Goal: Task Accomplishment & Management: Manage account settings

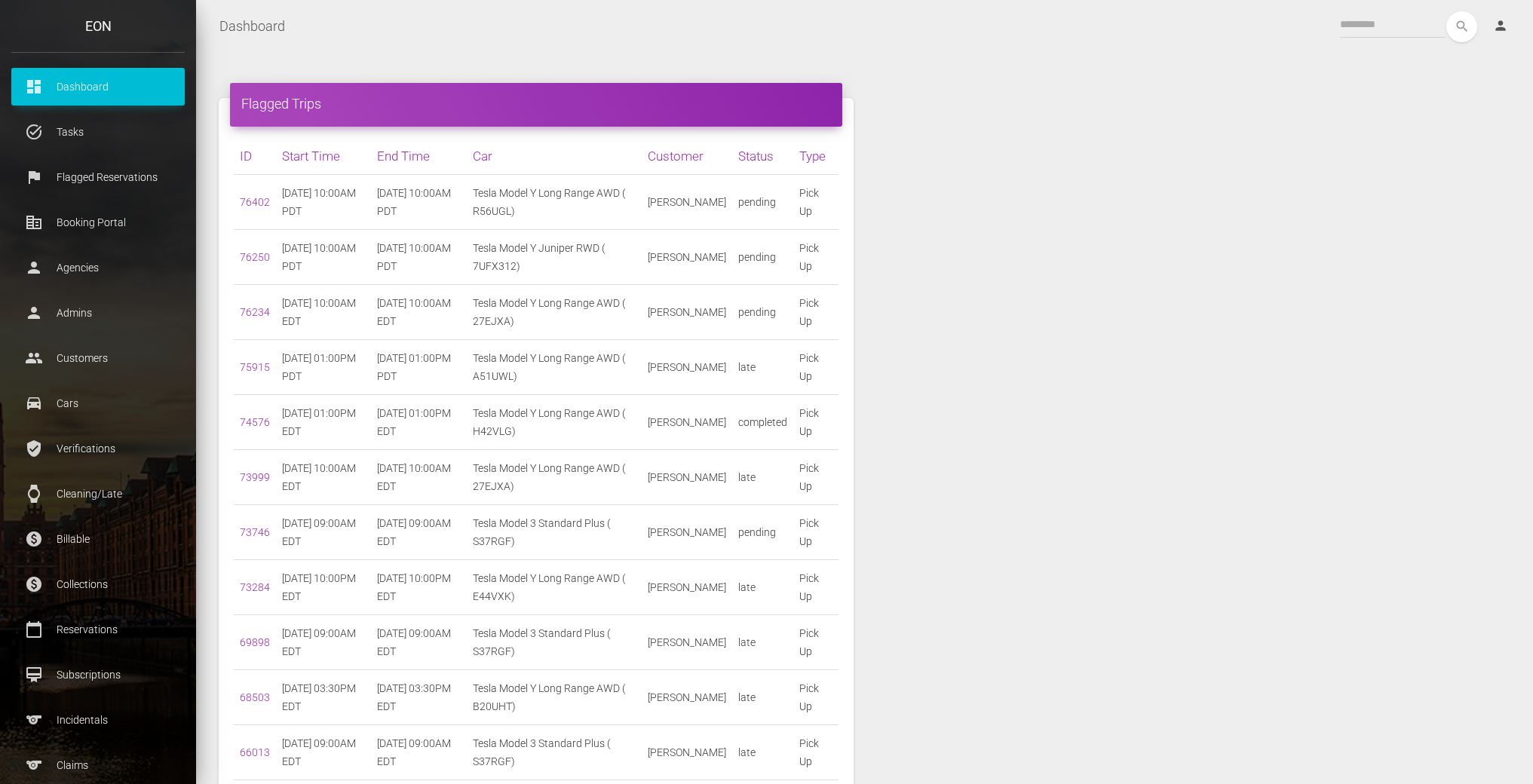
click at [1065, 383] on div "Flagged Trips ID Start Time End Time Car Customer Status Type 76402 10/02/2025 …" at bounding box center [865, 478] width 1314 height 805
click at [74, 761] on p "Claims" at bounding box center [98, 765] width 151 height 23
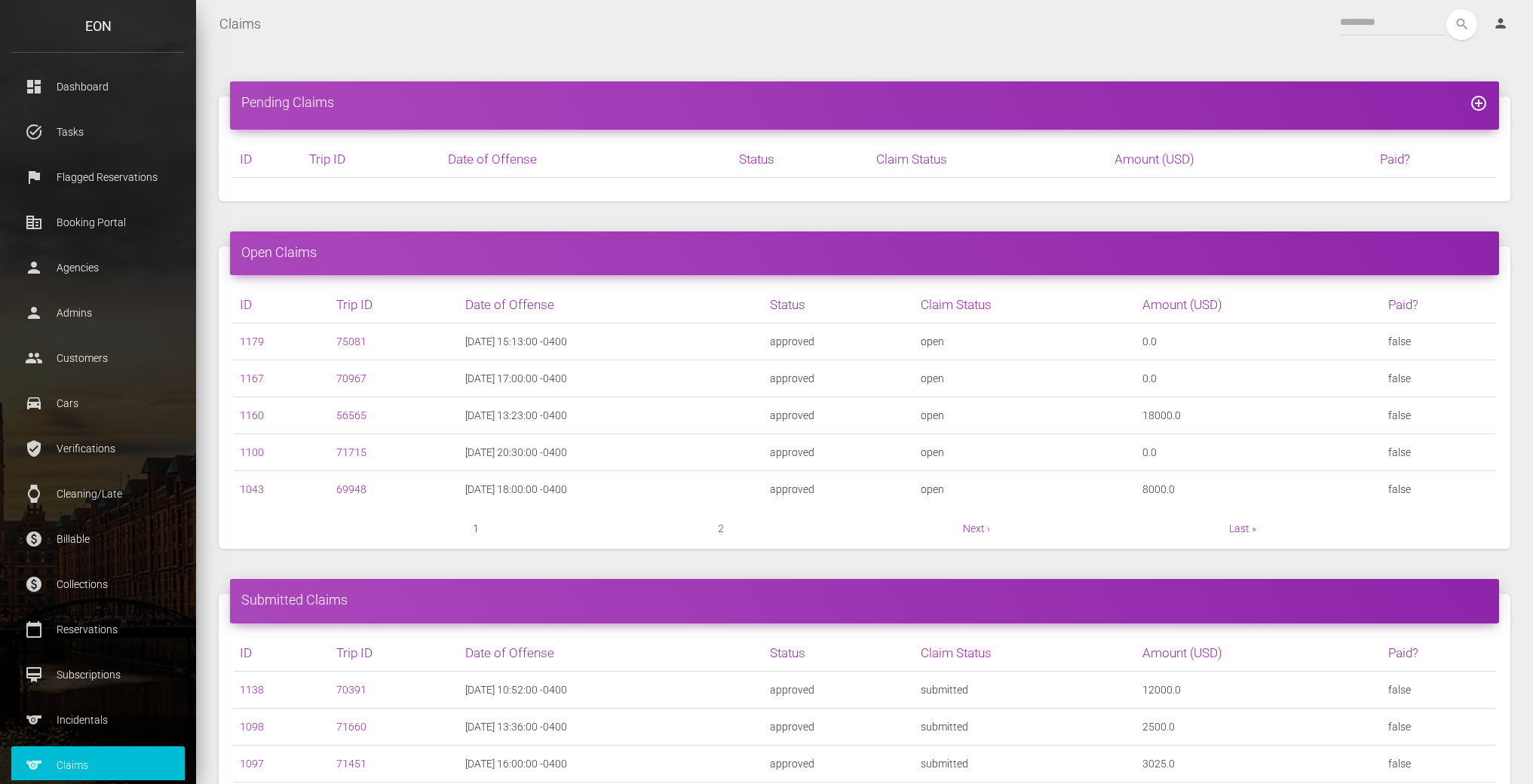
scroll to position [3, 0]
click at [257, 683] on link "1138" at bounding box center [252, 689] width 24 height 12
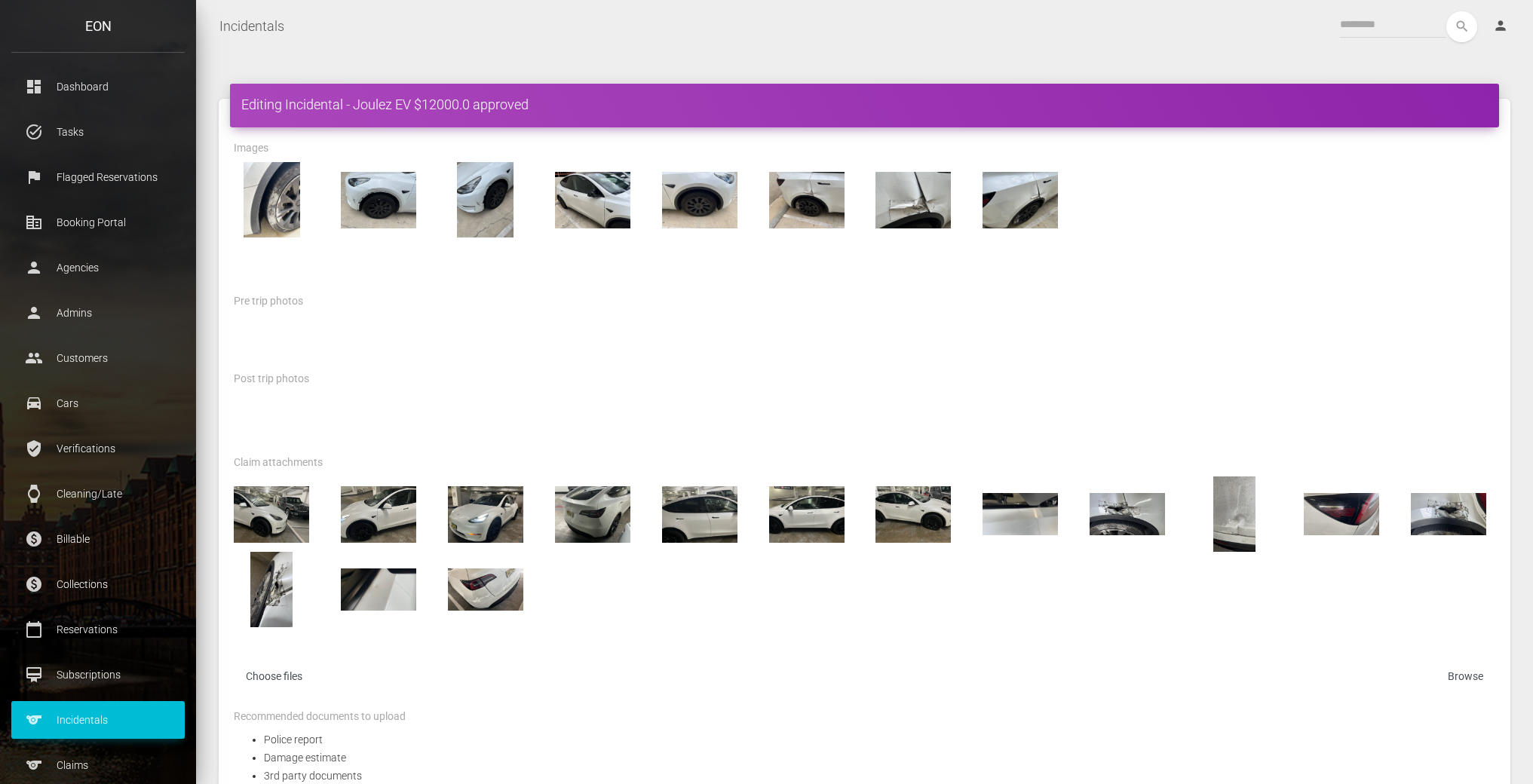
click at [976, 119] on div "Editing Incidental - Joulez EV $12000.0 approved" at bounding box center [864, 105] width 1269 height 44
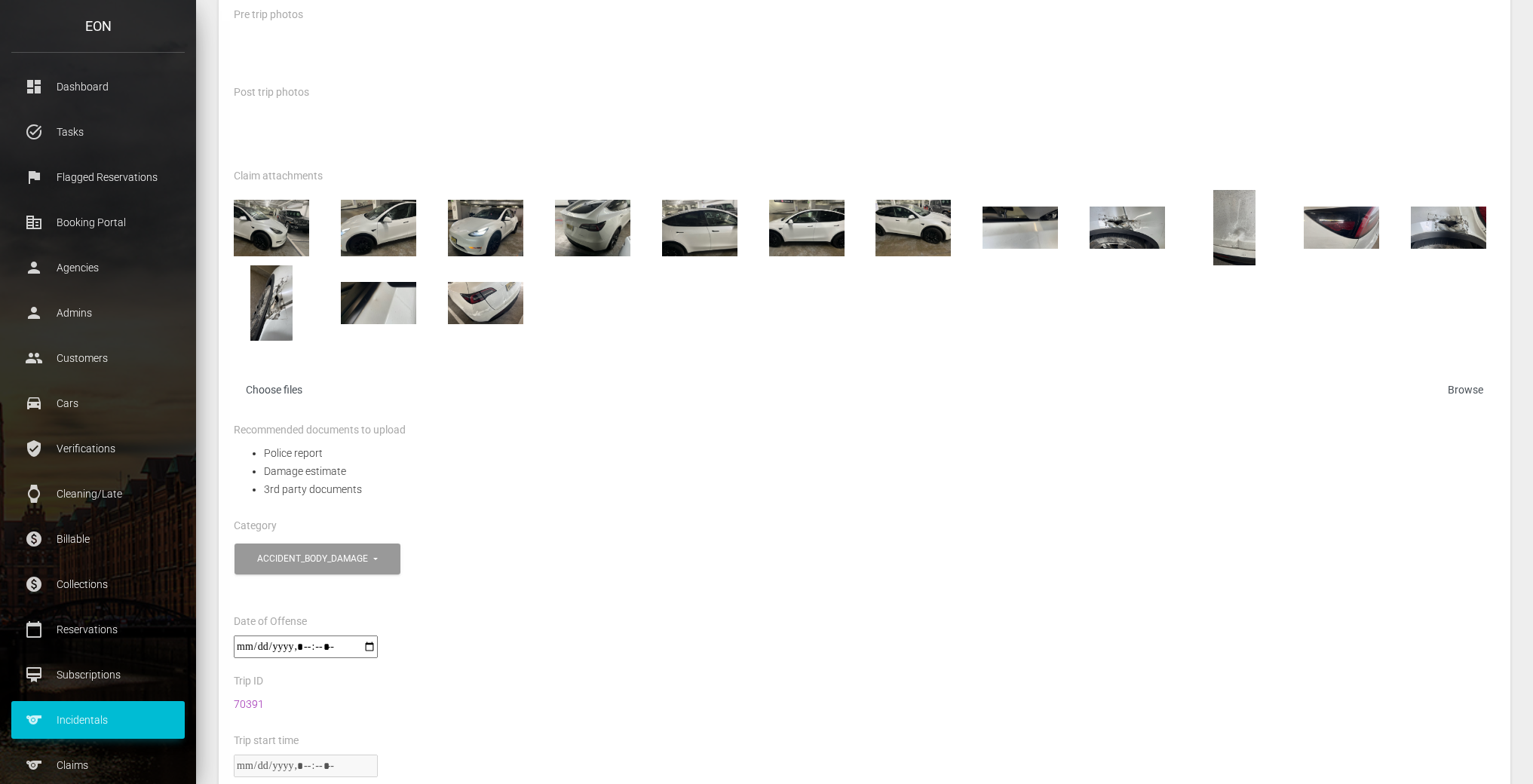
scroll to position [284, 0]
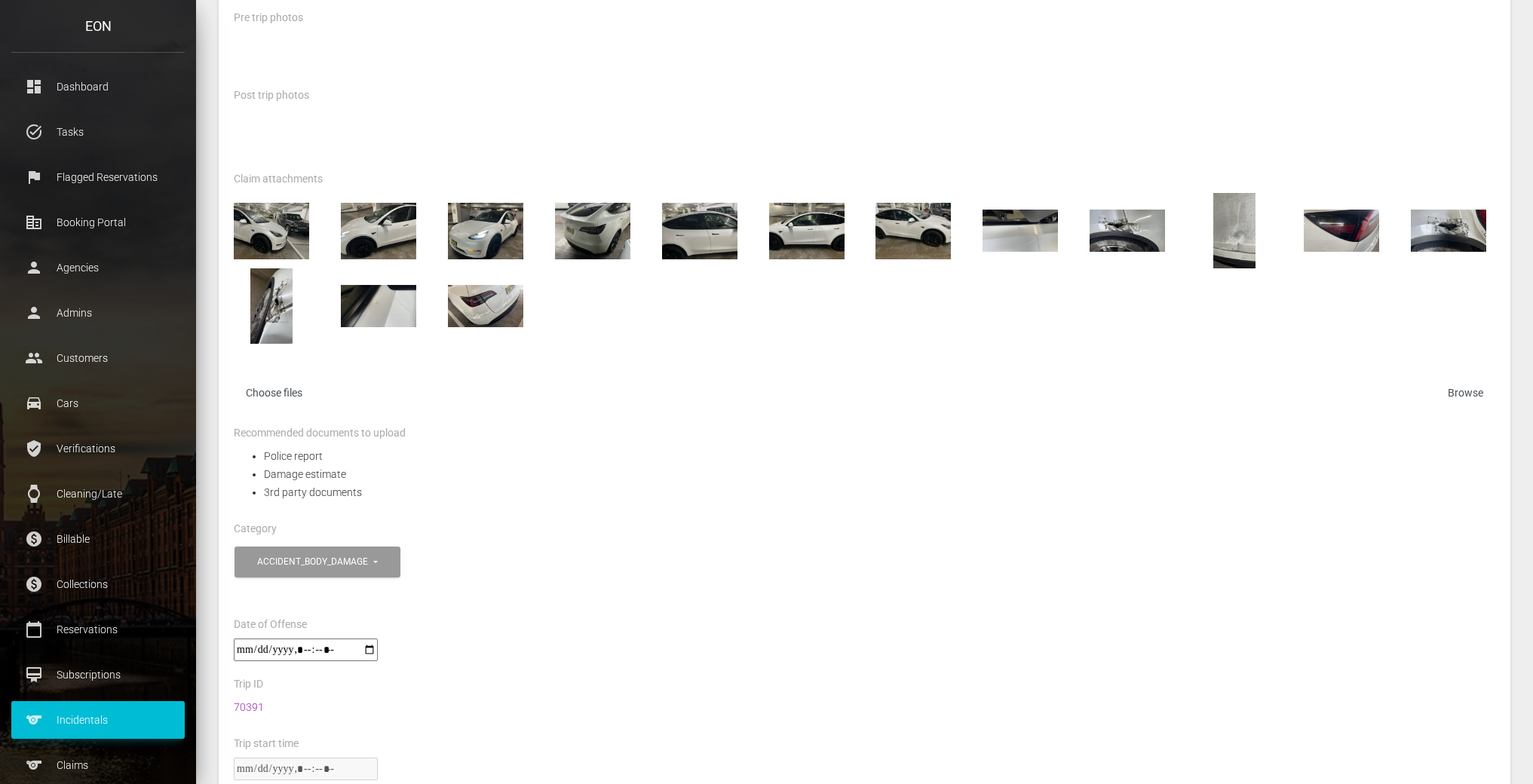
drag, startPoint x: 269, startPoint y: 702, endPoint x: 221, endPoint y: 728, distance: 54.6
click at [221, 728] on div "Images Pre trip photos" at bounding box center [865, 658] width 1292 height 1629
drag, startPoint x: 281, startPoint y: 713, endPoint x: 223, endPoint y: 708, distance: 58.2
click at [223, 708] on div "70391" at bounding box center [864, 716] width 1284 height 37
copy link "70391"
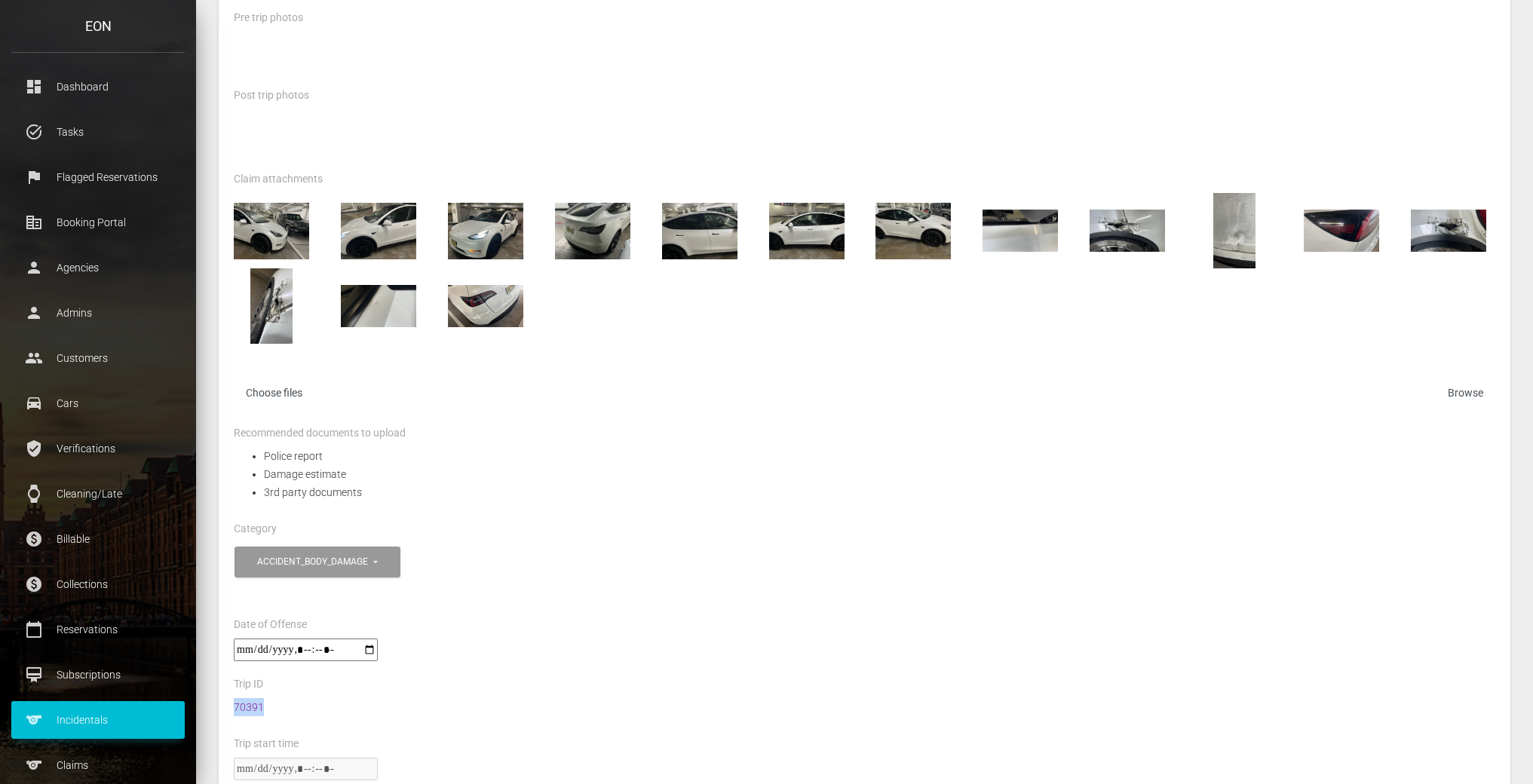
drag, startPoint x: 248, startPoint y: 705, endPoint x: 797, endPoint y: 530, distance: 576.2
click at [797, 530] on div "Images Pre trip photos Category" at bounding box center [864, 520] width 1284 height 1329
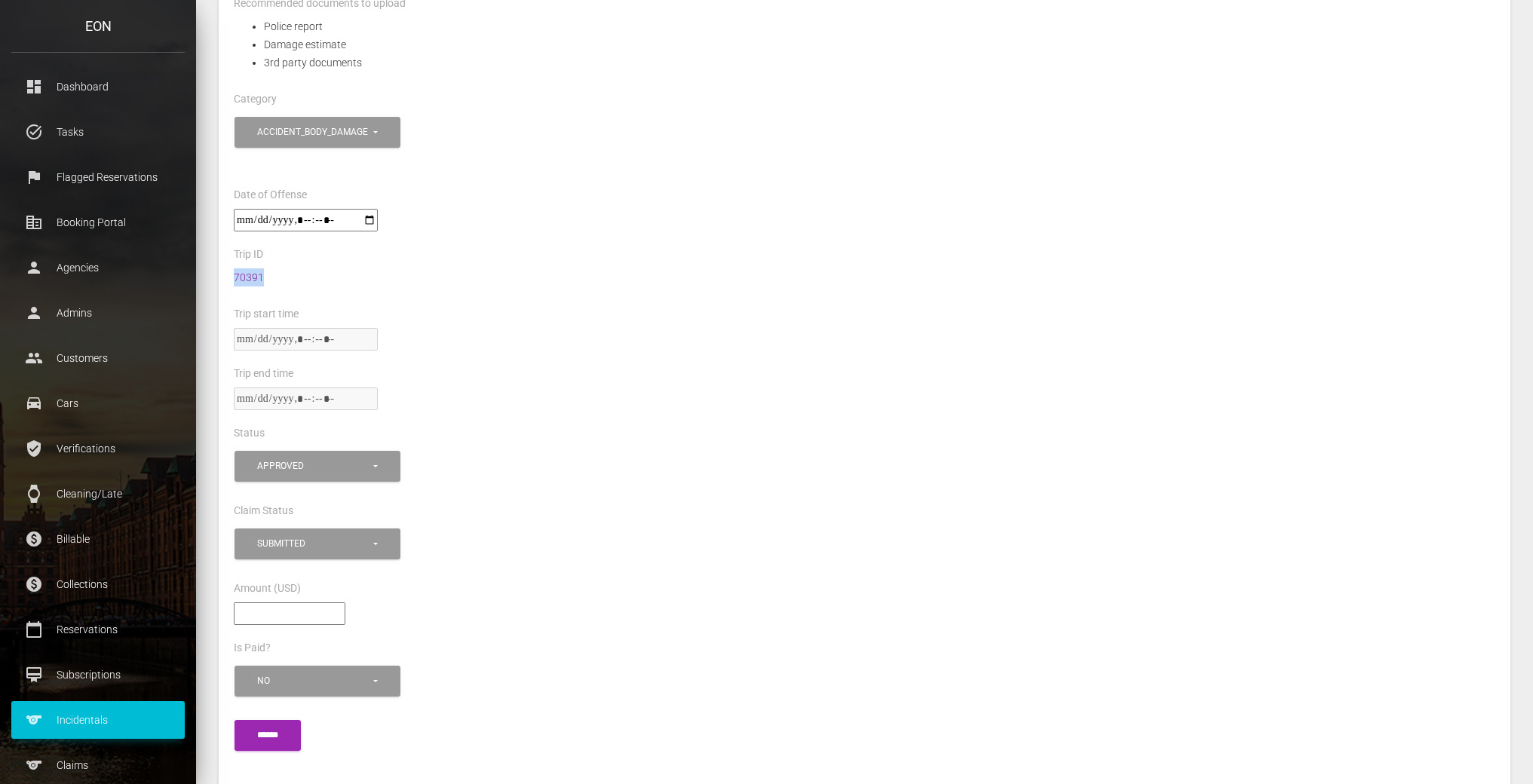
scroll to position [709, 0]
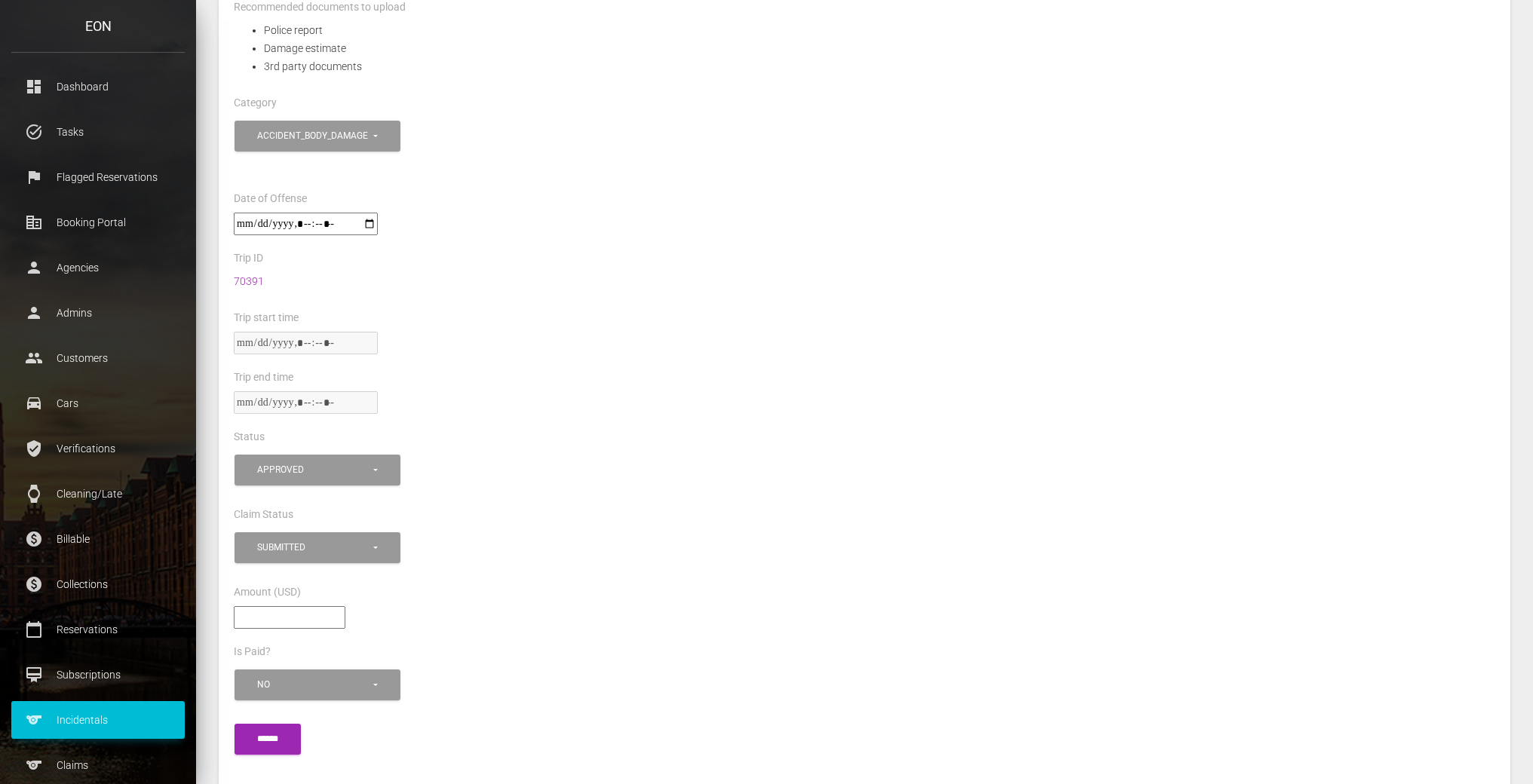
click at [716, 225] on div at bounding box center [864, 231] width 1284 height 37
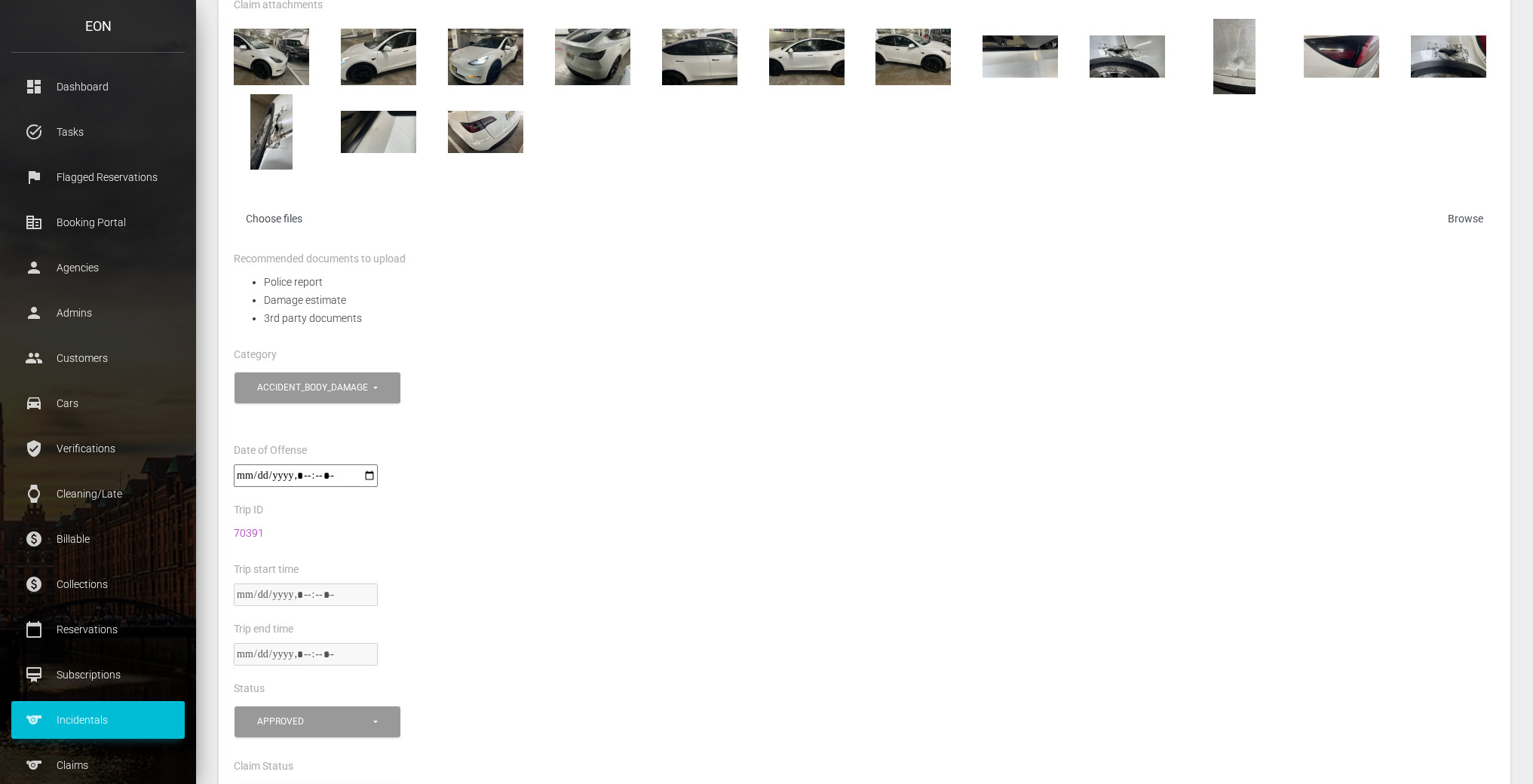
scroll to position [0, 0]
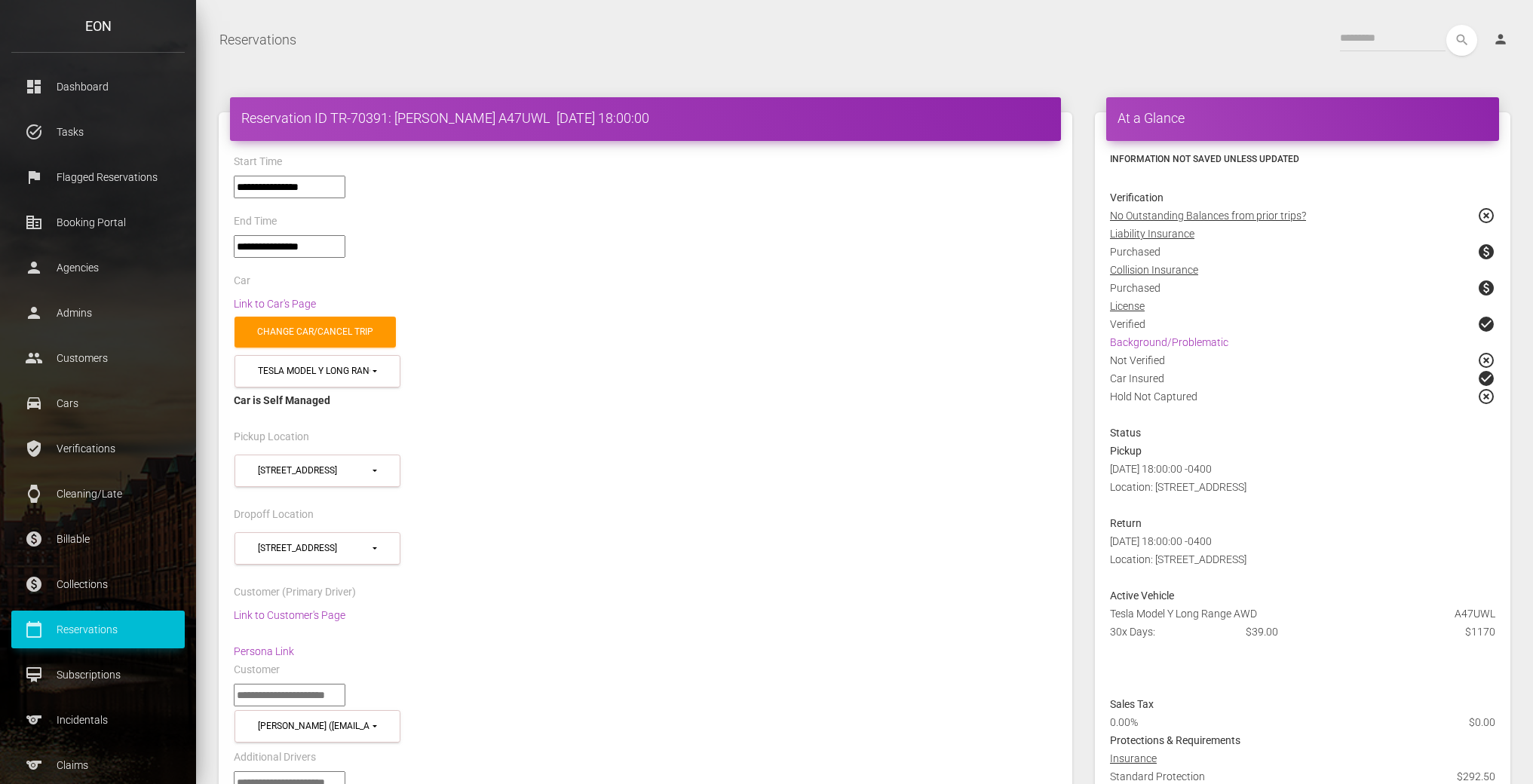
select select "*****"
select select
click at [502, 117] on h4 "Reservation ID TR-70391: Jordan Smith A47UWL 2025-08-20 18:00:00" at bounding box center [645, 118] width 808 height 19
copy h4 "A47UWL"
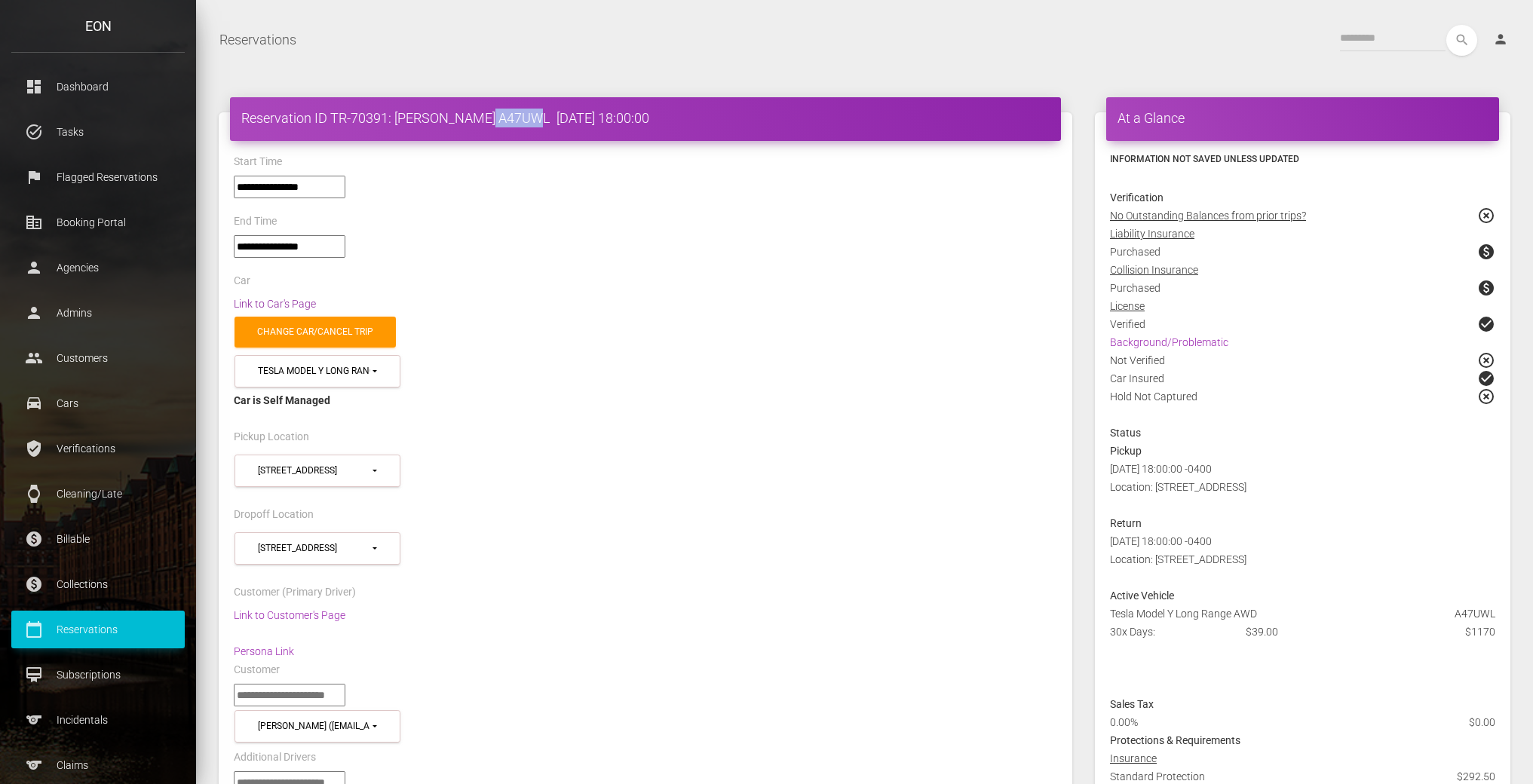
click at [297, 306] on link "Link to Car's Page" at bounding box center [275, 304] width 82 height 12
click at [640, 220] on div "End Time" at bounding box center [645, 224] width 847 height 24
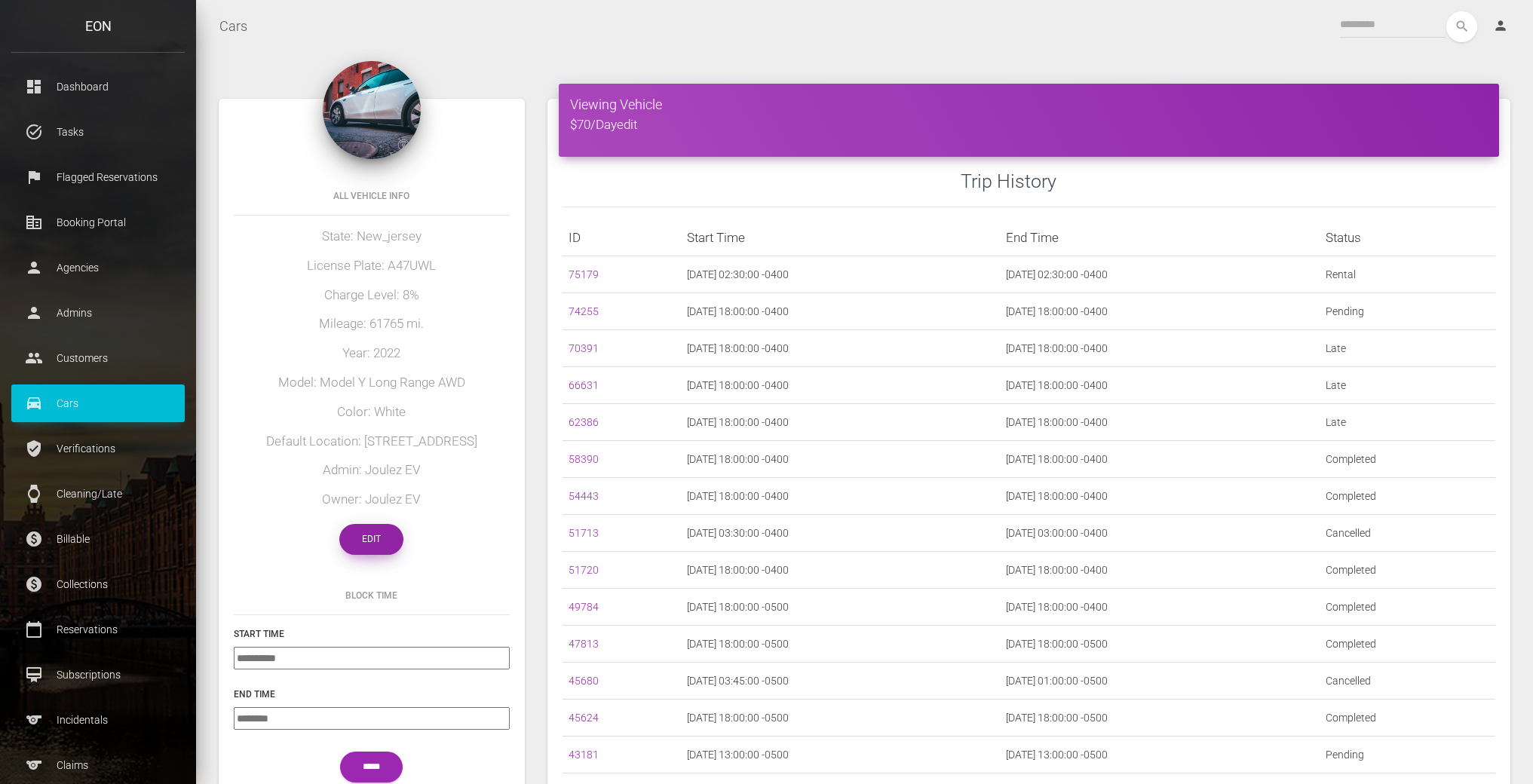
click at [371, 540] on link "Edit" at bounding box center [372, 540] width 64 height 31
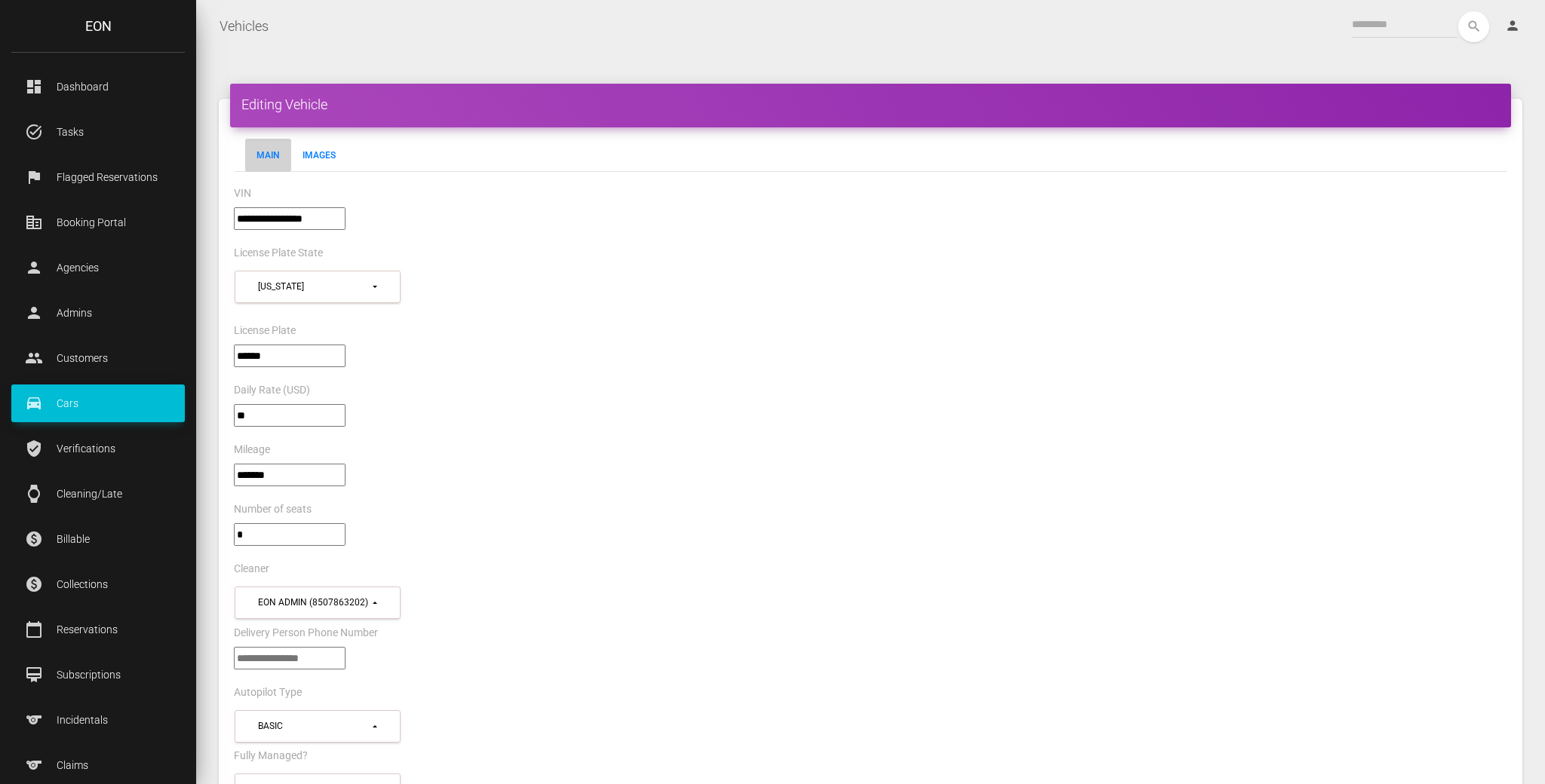
select select "*"
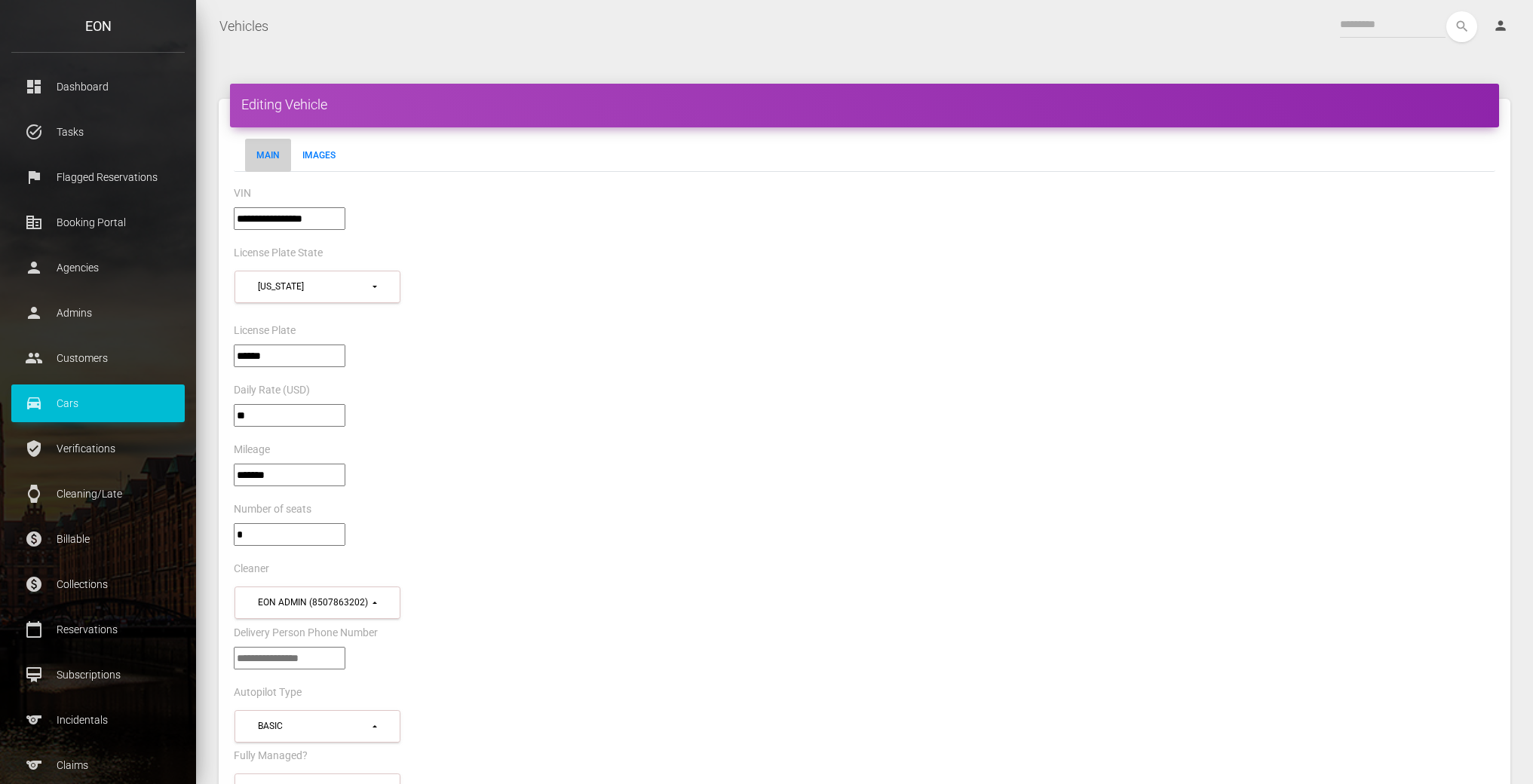
click at [295, 212] on input"] "**********" at bounding box center [289, 219] width 112 height 23
click at [741, 241] on div "**********" at bounding box center [864, 226] width 1284 height 37
click at [815, 261] on div "License Plate State" at bounding box center [864, 255] width 1284 height 24
